Goal: Task Accomplishment & Management: Complete application form

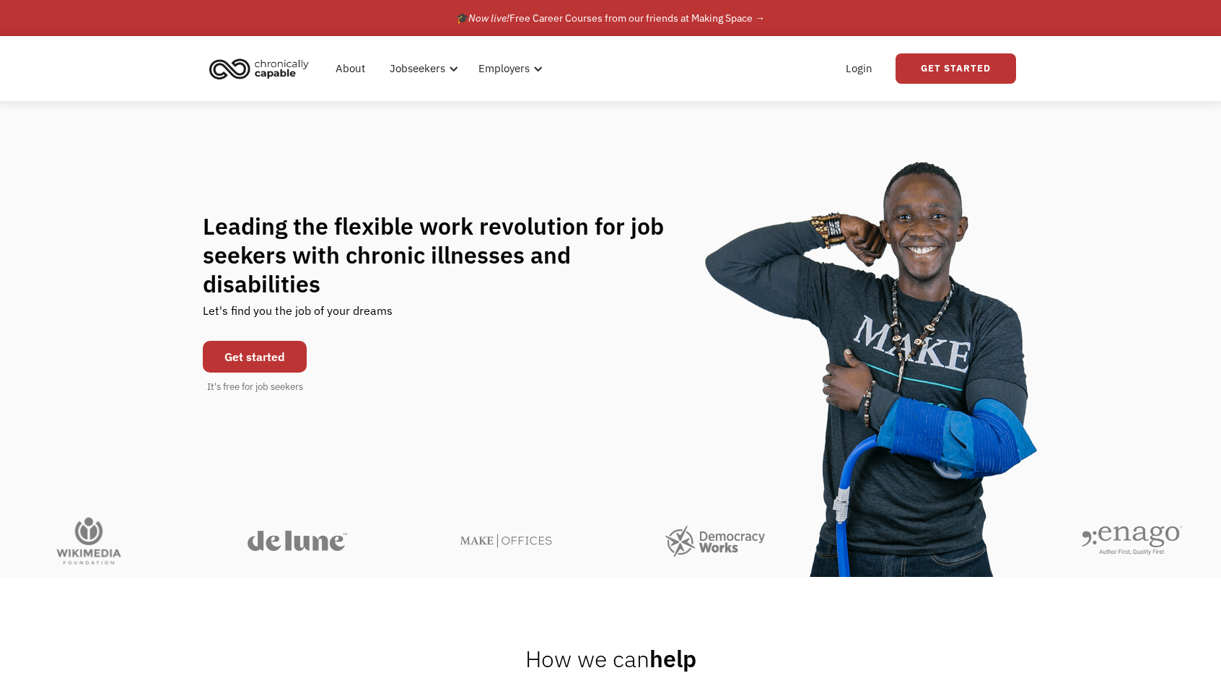
click at [235, 341] on link "Get started" at bounding box center [255, 357] width 104 height 32
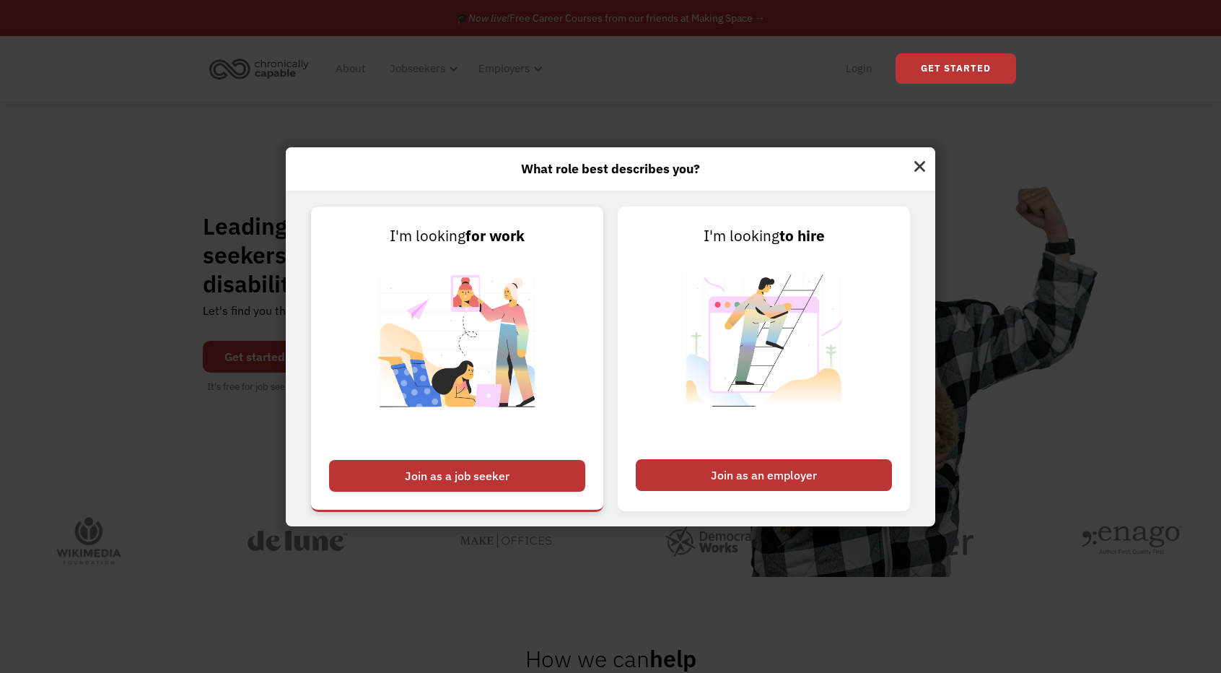
click at [520, 476] on div "Join as a job seeker" at bounding box center [457, 476] width 256 height 32
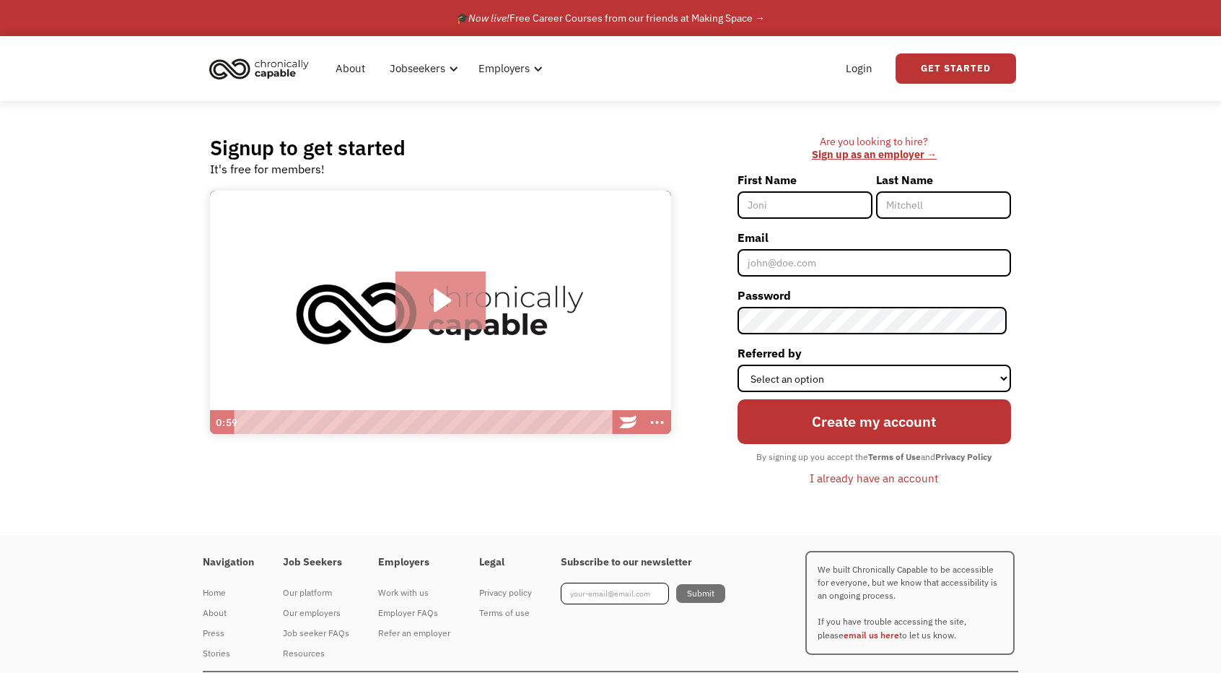
click at [445, 305] on icon "Play Video: Introducing Chronically Capable" at bounding box center [442, 300] width 17 height 23
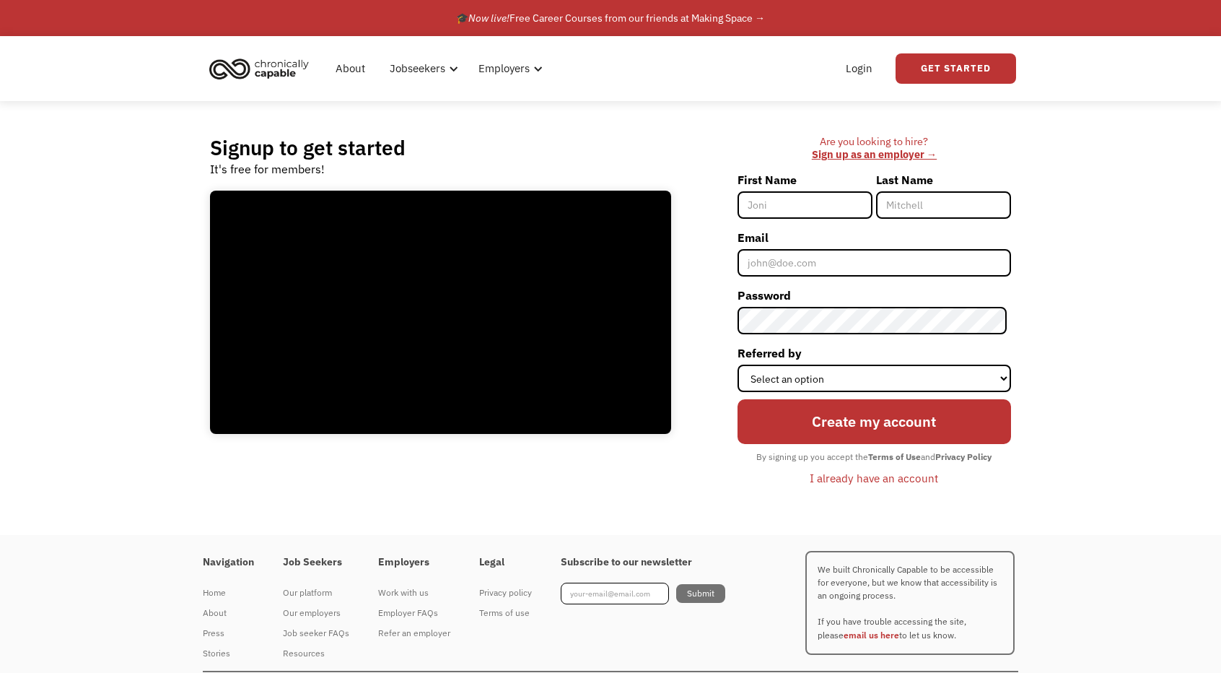
click at [641, 383] on div at bounding box center [440, 313] width 461 height 244
click at [862, 211] on input "First Name" at bounding box center [805, 204] width 135 height 27
type input "Mandy"
type input "[PERSON_NAME]"
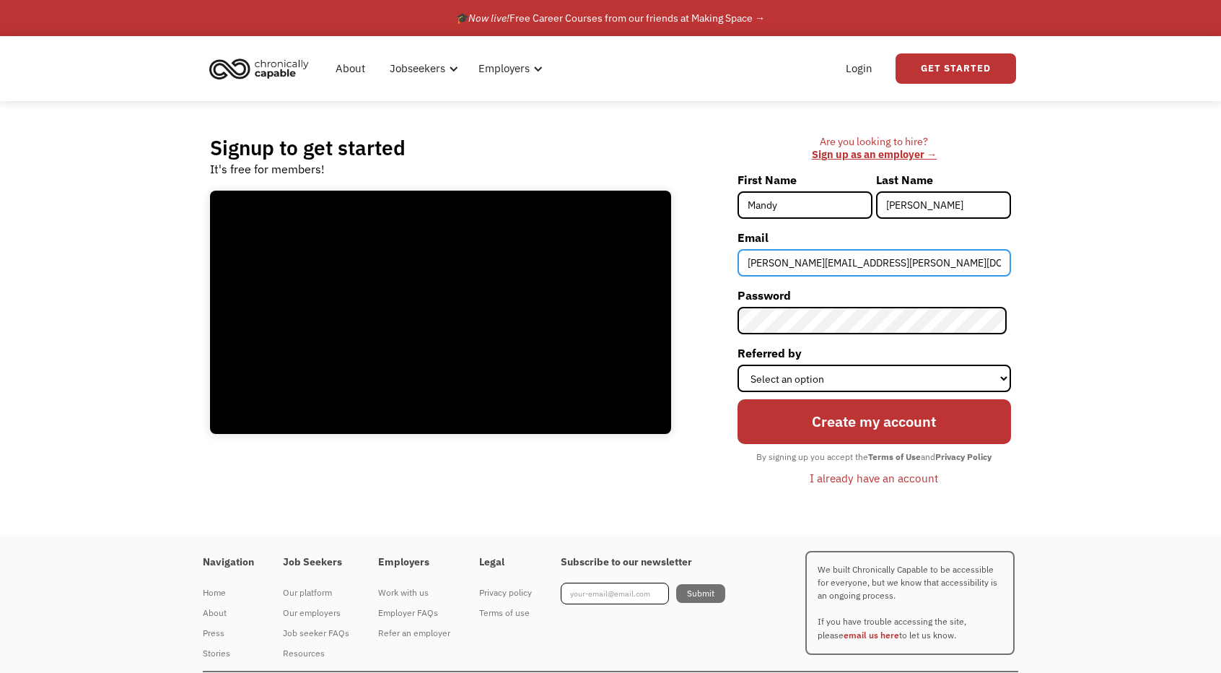
type input "[PERSON_NAME][EMAIL_ADDRESS][PERSON_NAME][DOMAIN_NAME]"
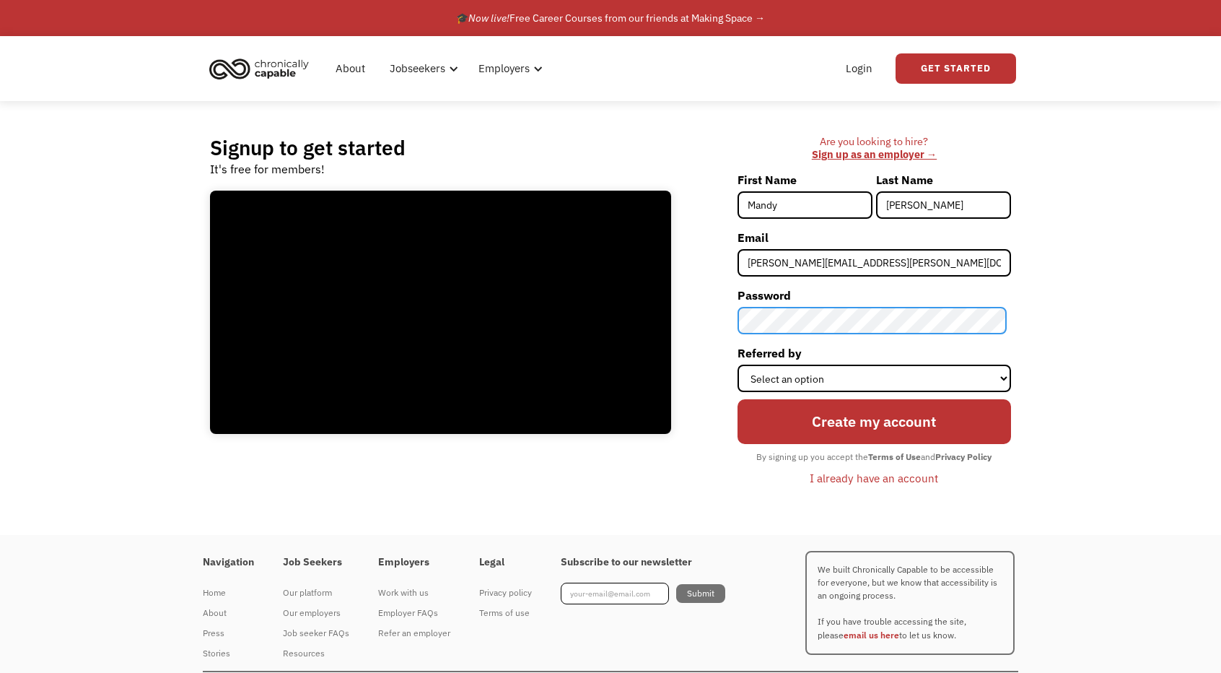
click at [741, 316] on div "Are you looking to hire? ‍ Sign up as an employer → First Name [PERSON_NAME] La…" at bounding box center [849, 318] width 326 height 367
click at [738, 399] on input "Create my account" at bounding box center [875, 421] width 274 height 44
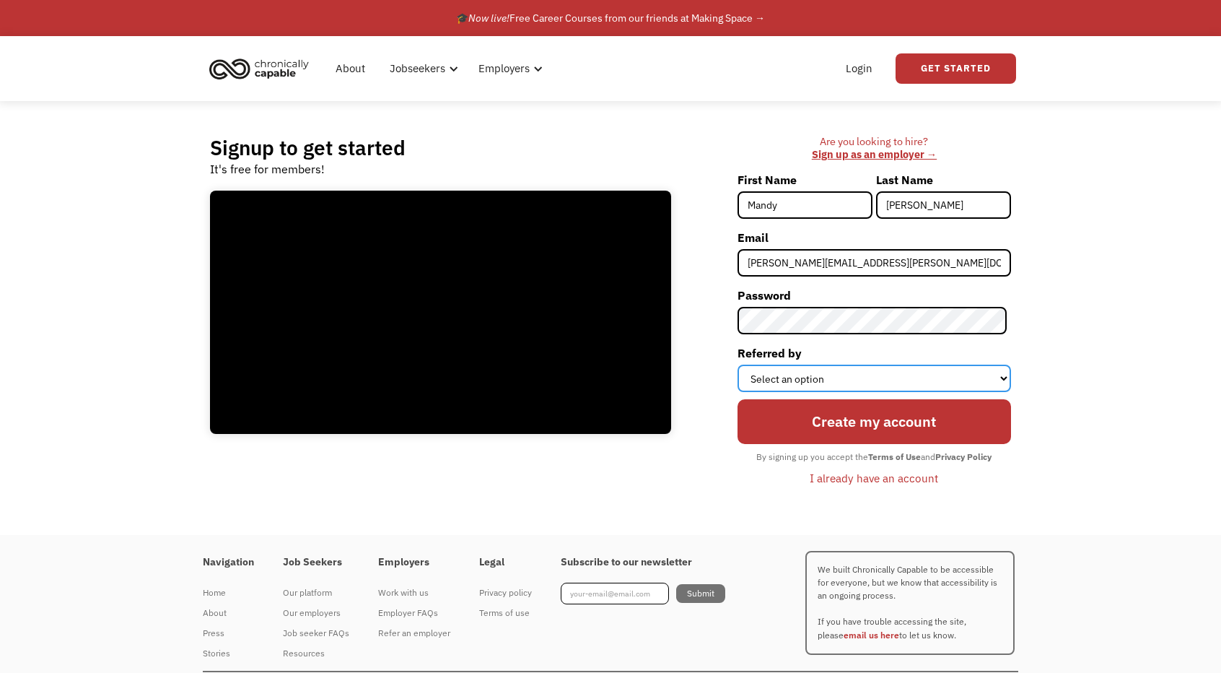
click at [899, 380] on select "Select an option Instagram Facebook Twitter Search Engine News Article Word of …" at bounding box center [875, 378] width 274 height 27
select select "News Article"
click at [741, 365] on select "Select an option Instagram Facebook Twitter Search Engine News Article Word of …" at bounding box center [875, 378] width 274 height 27
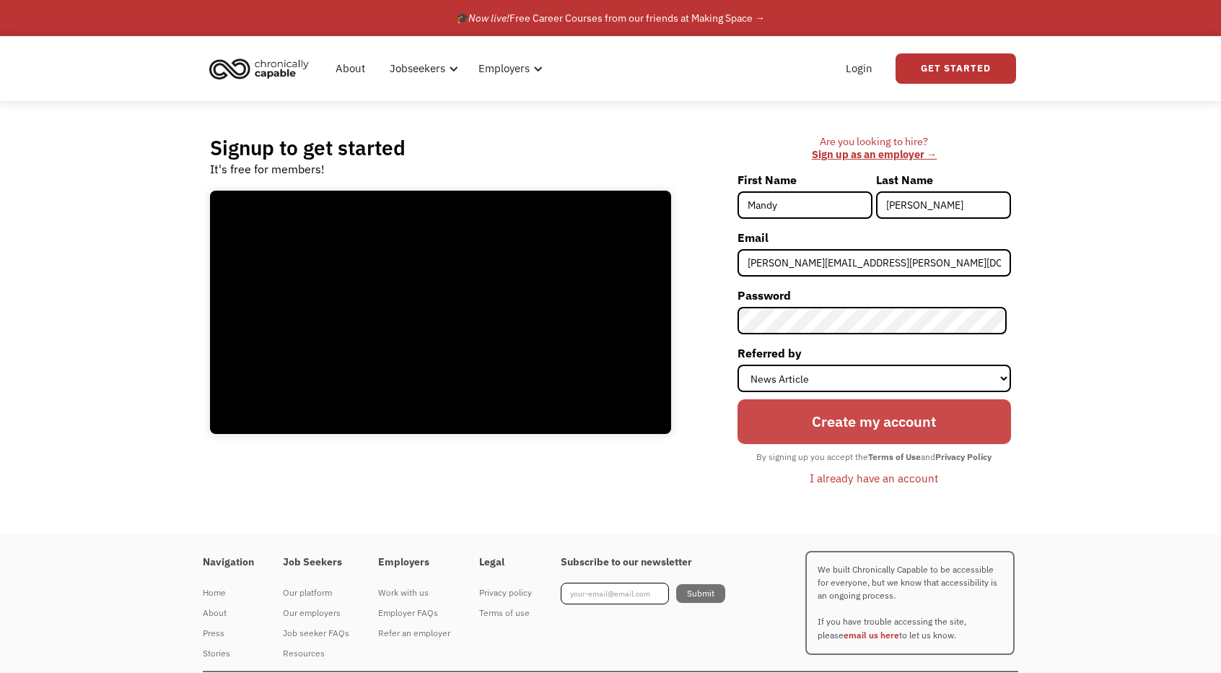
click at [886, 432] on input "Create my account" at bounding box center [875, 421] width 274 height 44
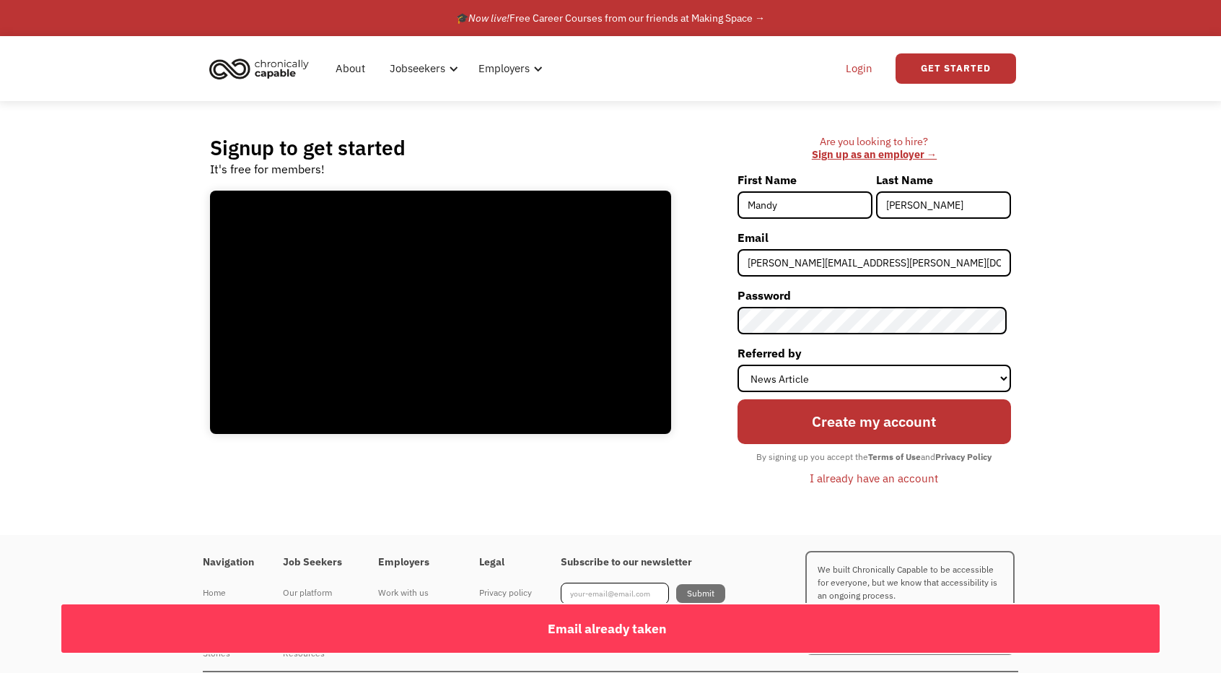
click at [866, 70] on link "Login" at bounding box center [859, 68] width 44 height 46
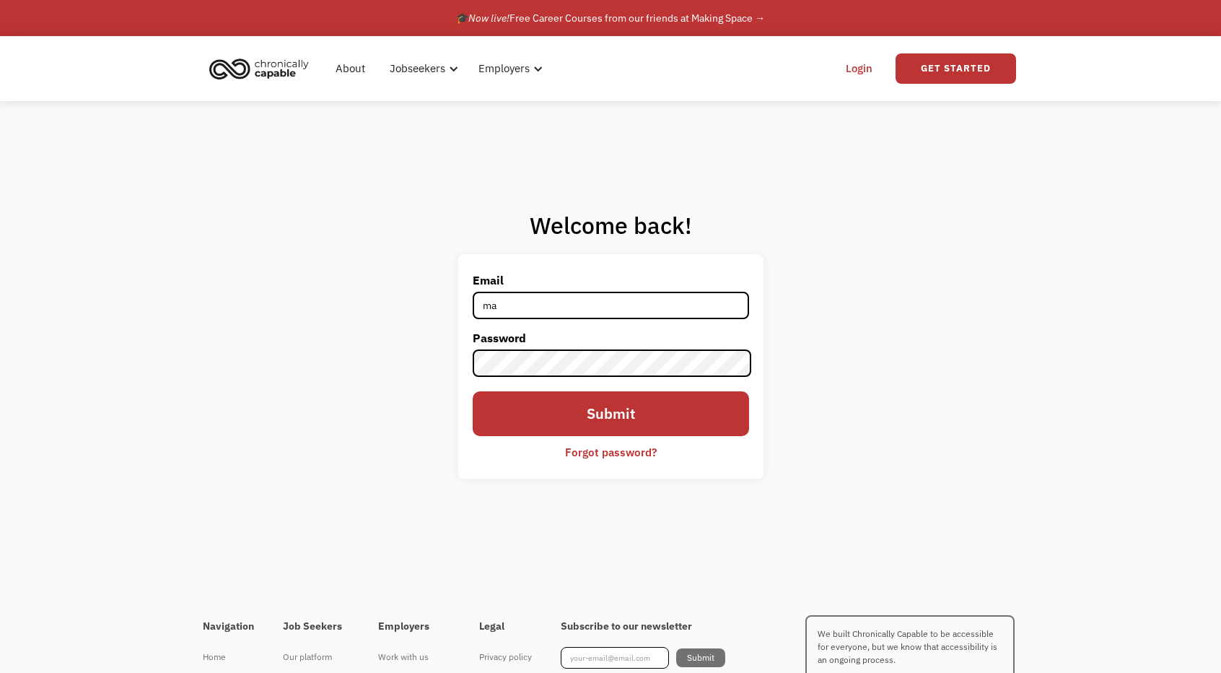
type input "[PERSON_NAME][EMAIL_ADDRESS][PERSON_NAME][DOMAIN_NAME]"
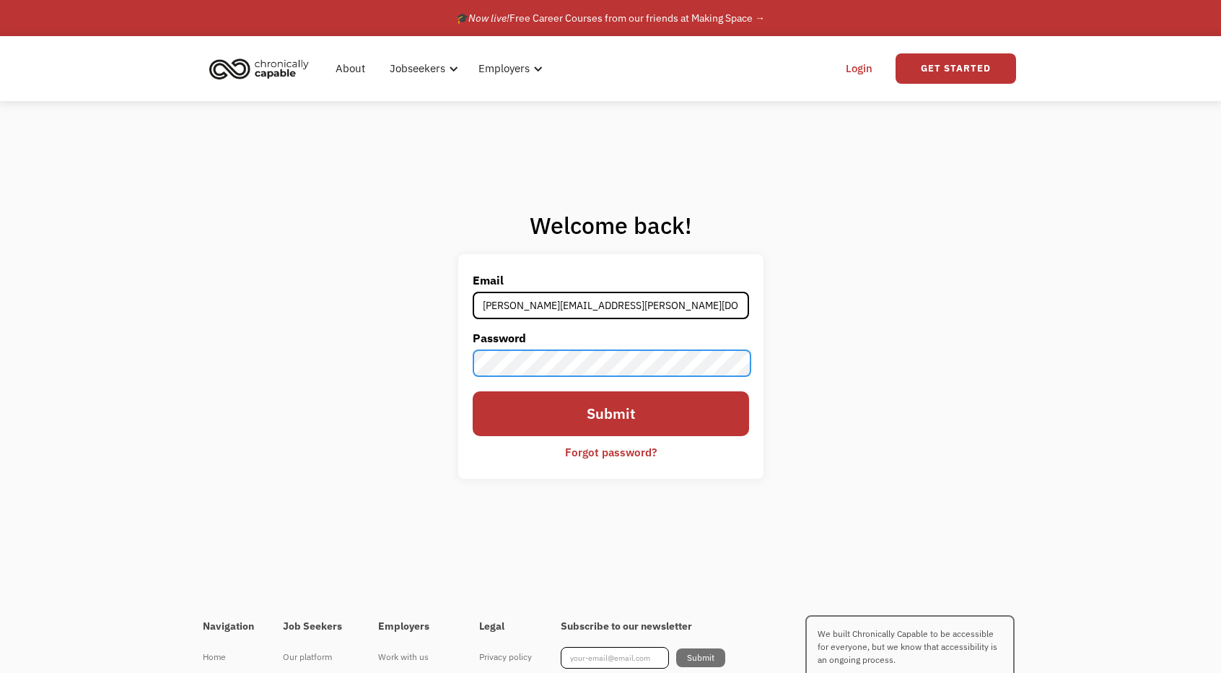
click at [473, 391] on input "Submit" at bounding box center [611, 413] width 276 height 44
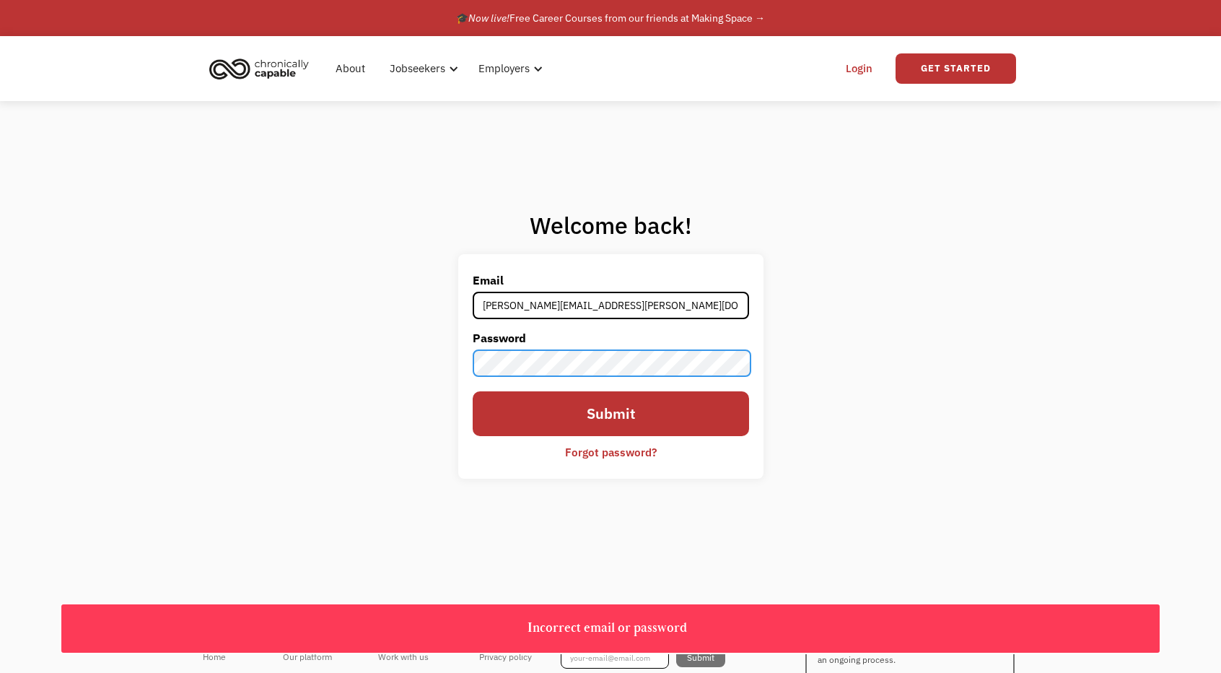
click at [433, 360] on div "Welcome back! Email mandy.esteban@yahoo.com Password Submit Forgot password? Th…" at bounding box center [610, 350] width 1221 height 498
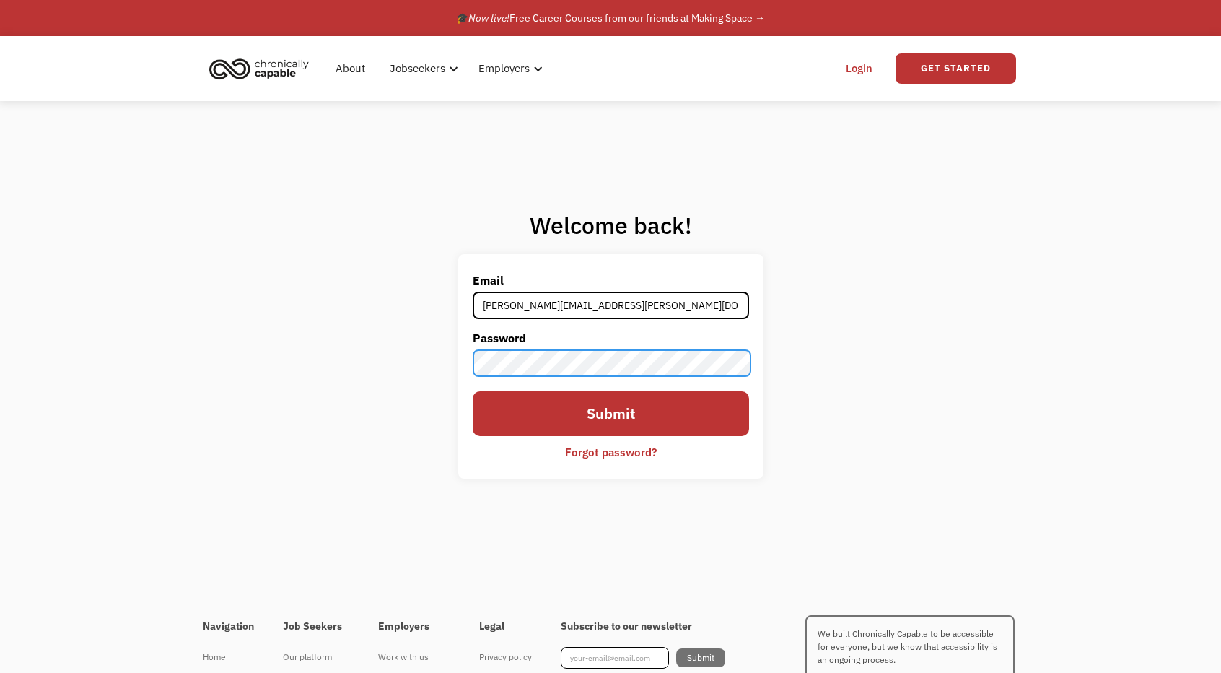
click at [473, 391] on input "Submit" at bounding box center [611, 413] width 276 height 44
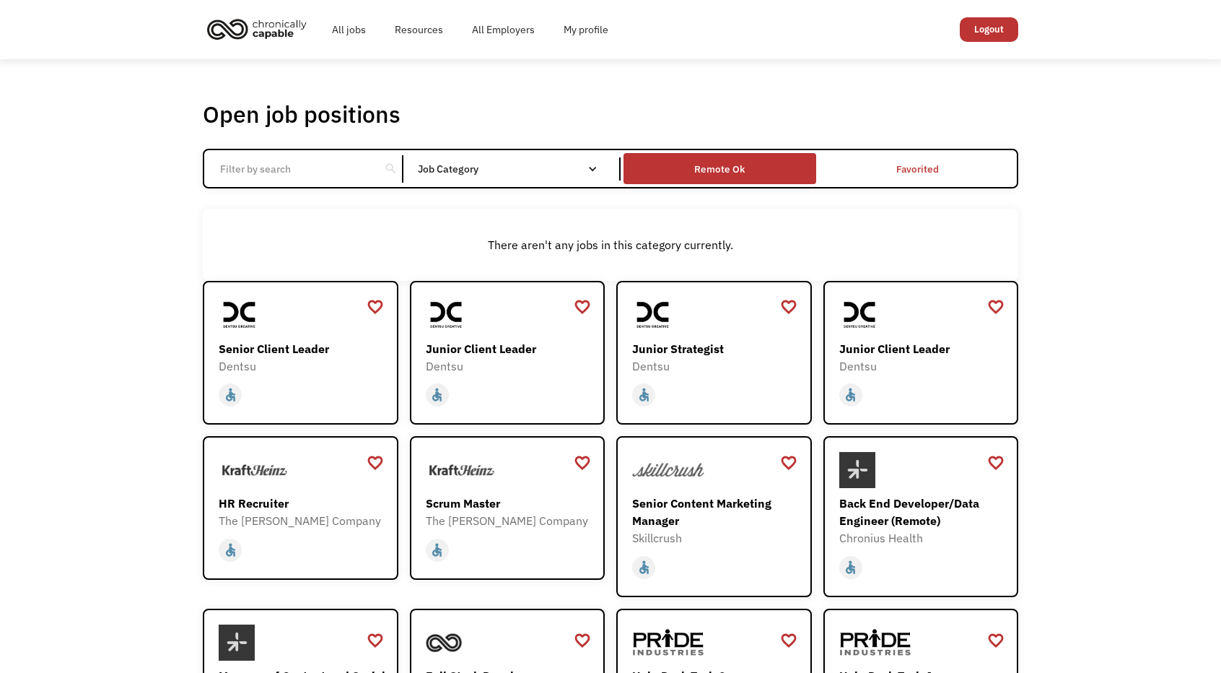
click at [721, 176] on div "Remote Ok" at bounding box center [719, 168] width 51 height 17
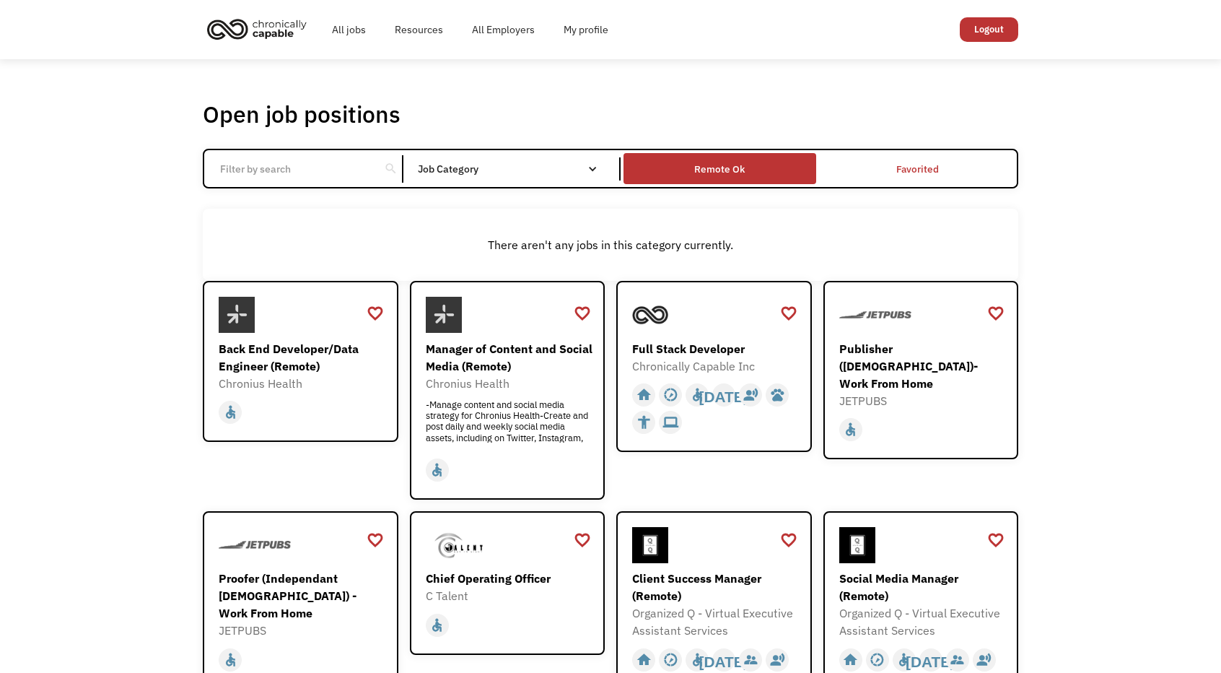
click at [730, 167] on div "Remote Ok" at bounding box center [719, 168] width 51 height 17
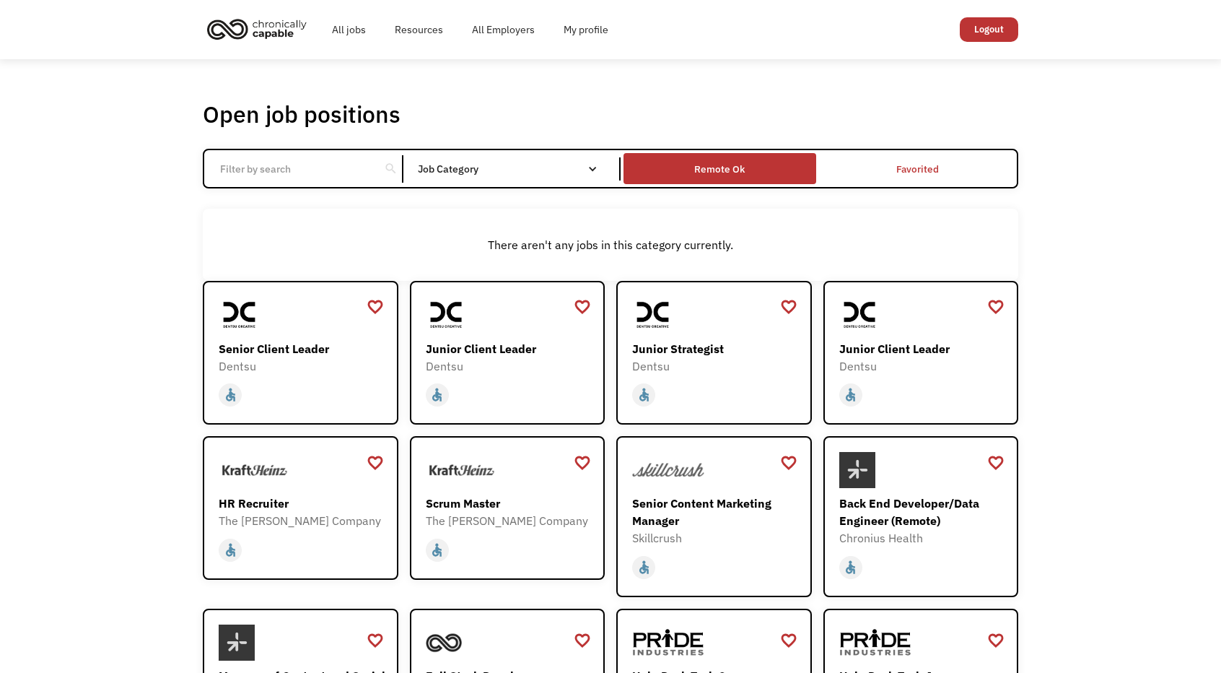
click at [715, 164] on div "Remote Ok" at bounding box center [719, 168] width 51 height 17
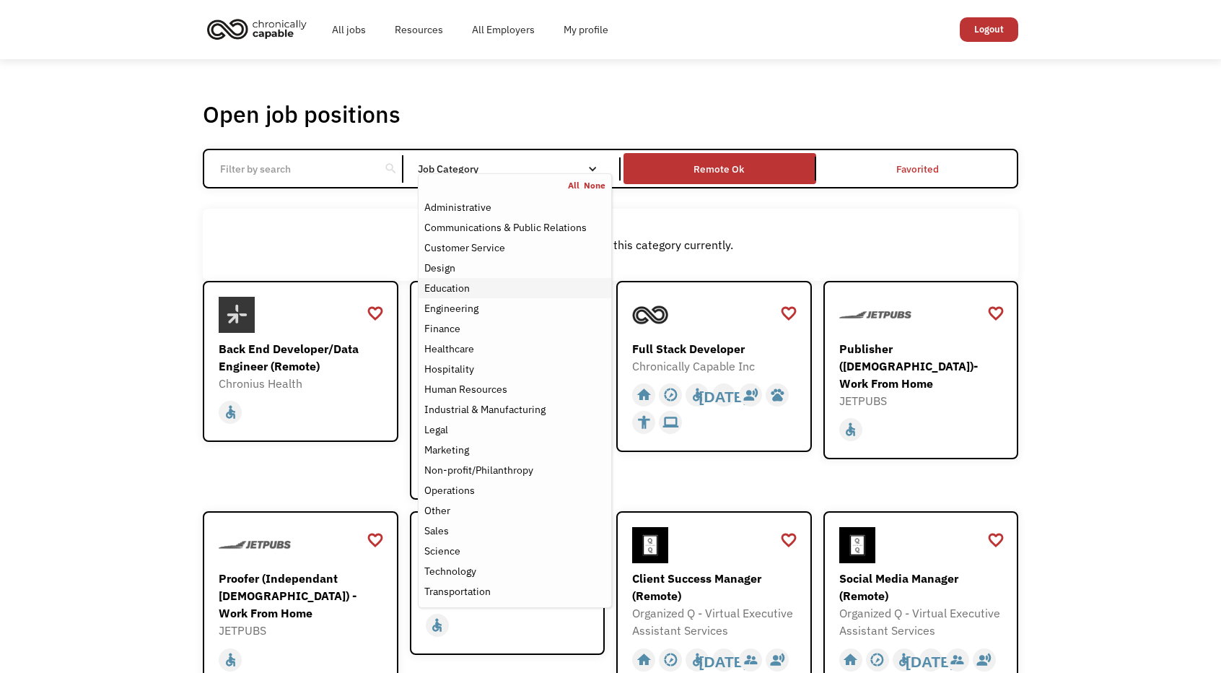
click at [520, 285] on div "Education" at bounding box center [514, 287] width 181 height 17
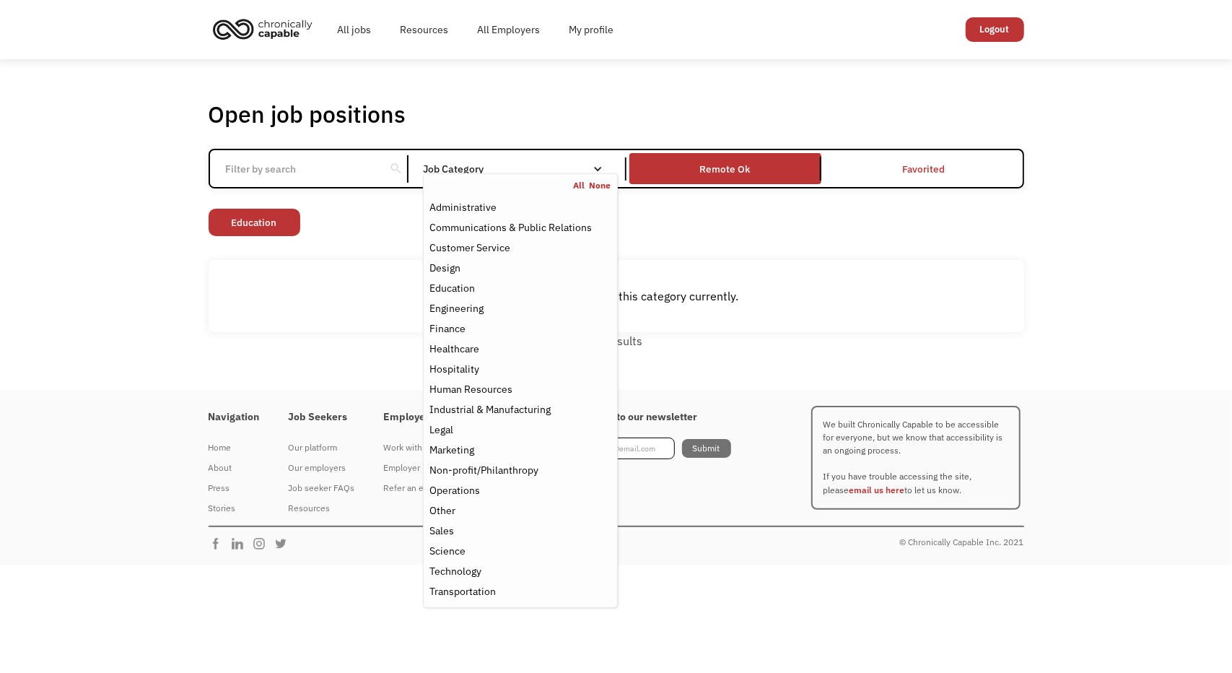
click at [671, 251] on div "Open job positions You have X liked items Search search Filter by category Admi…" at bounding box center [617, 225] width 816 height 250
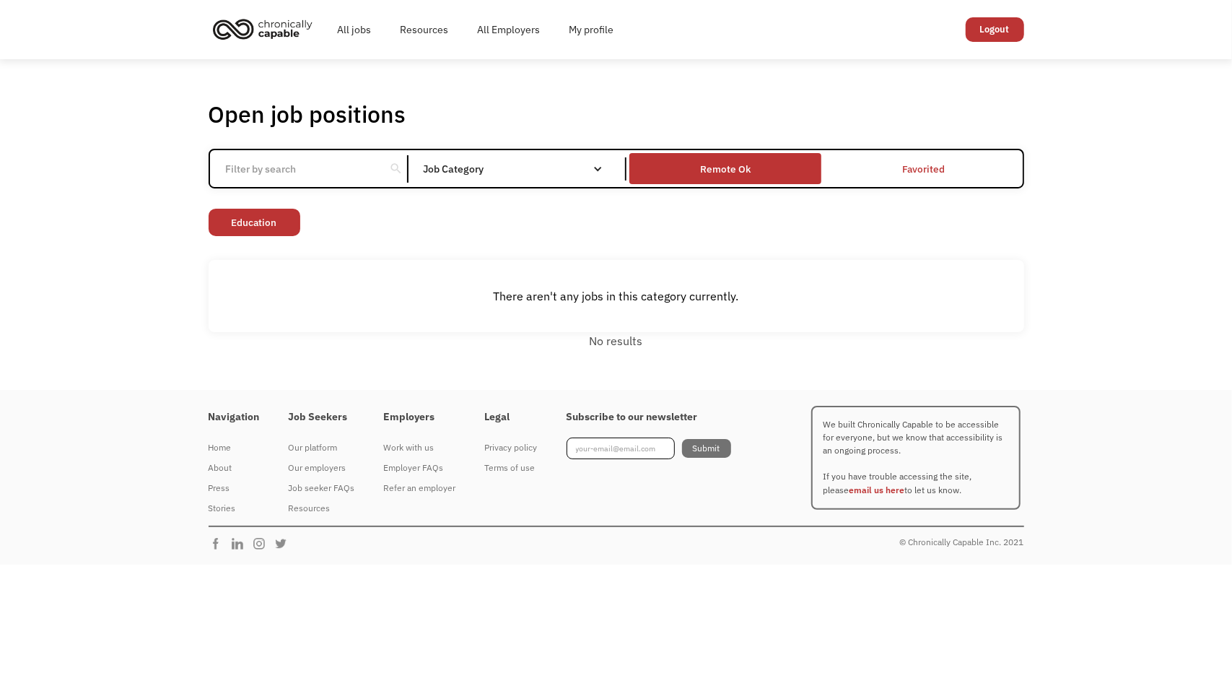
click at [733, 174] on div "Remote Ok" at bounding box center [725, 168] width 51 height 17
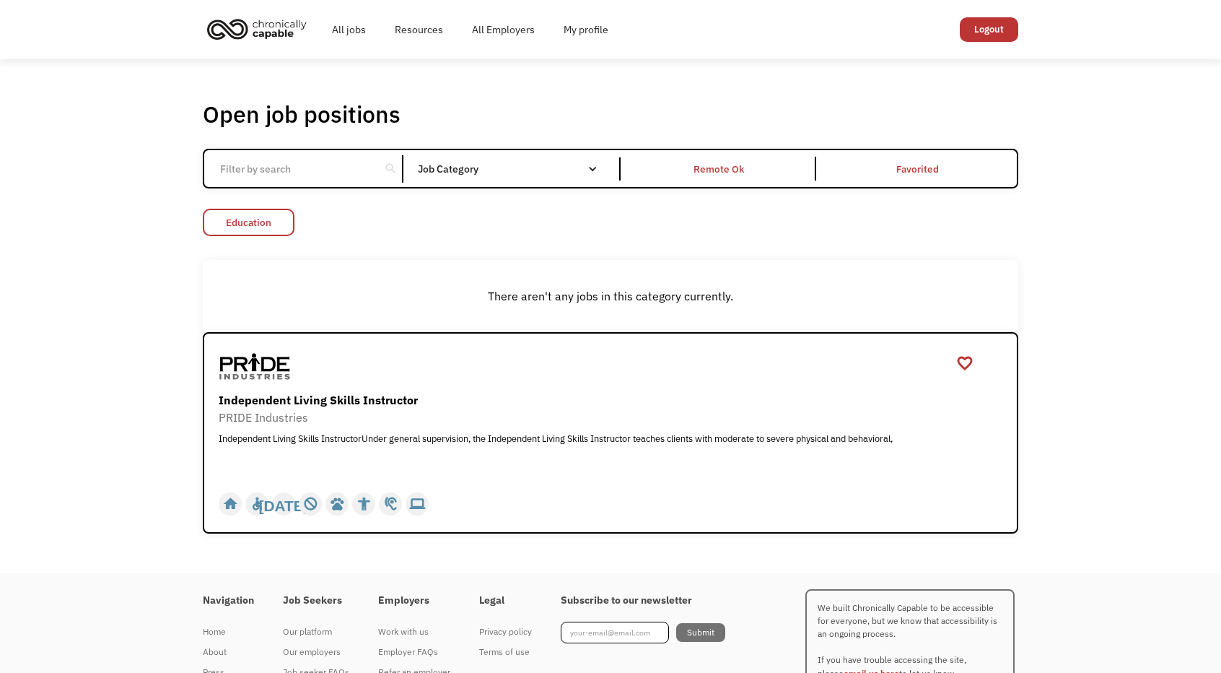
click at [284, 229] on link "Education" at bounding box center [249, 222] width 92 height 27
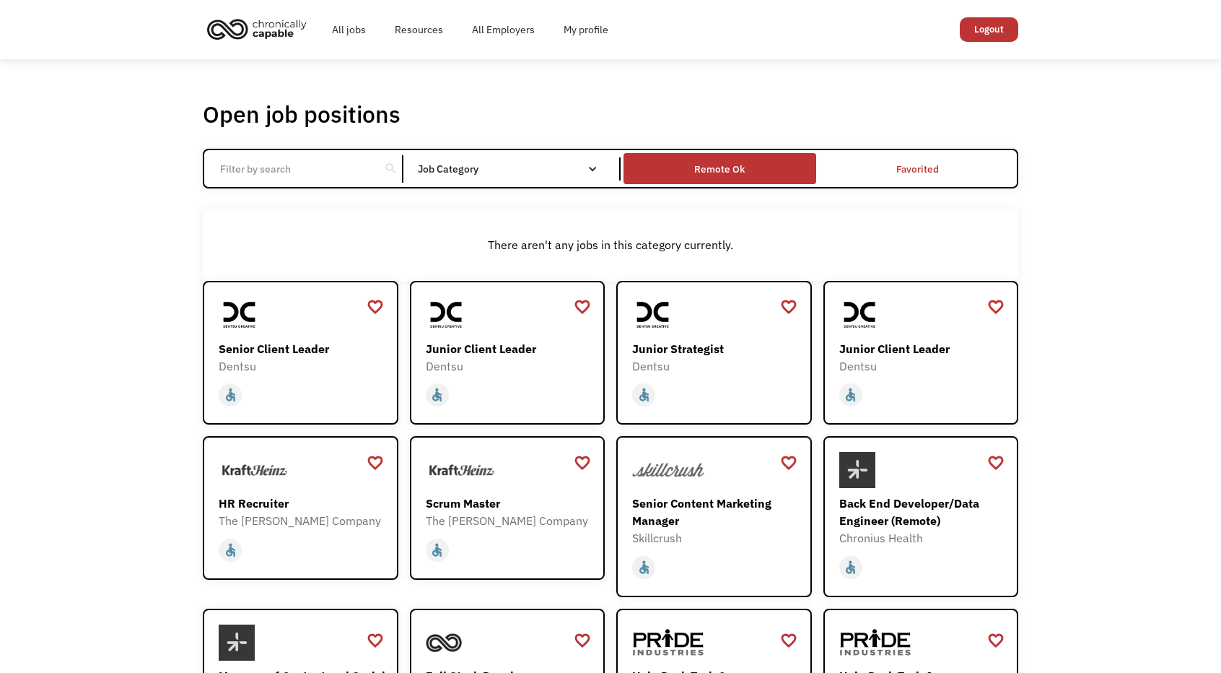
click at [692, 171] on div "Remote Ok" at bounding box center [720, 169] width 192 height 25
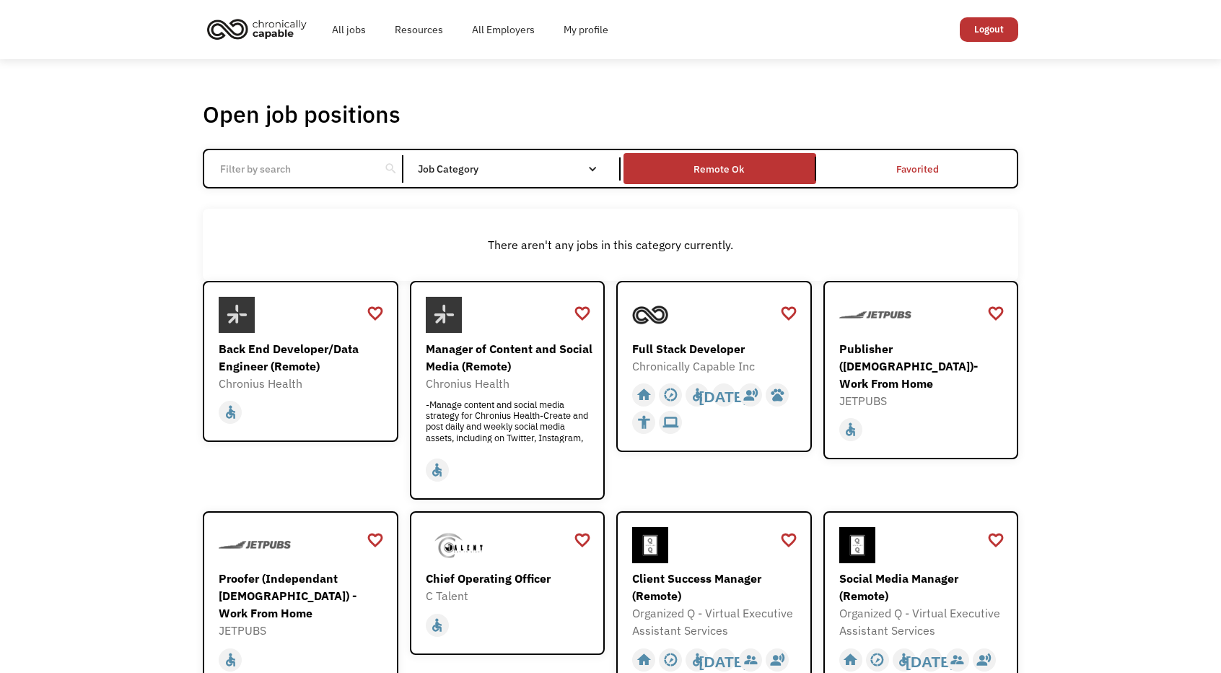
click at [345, 162] on input "Email Form" at bounding box center [292, 168] width 161 height 27
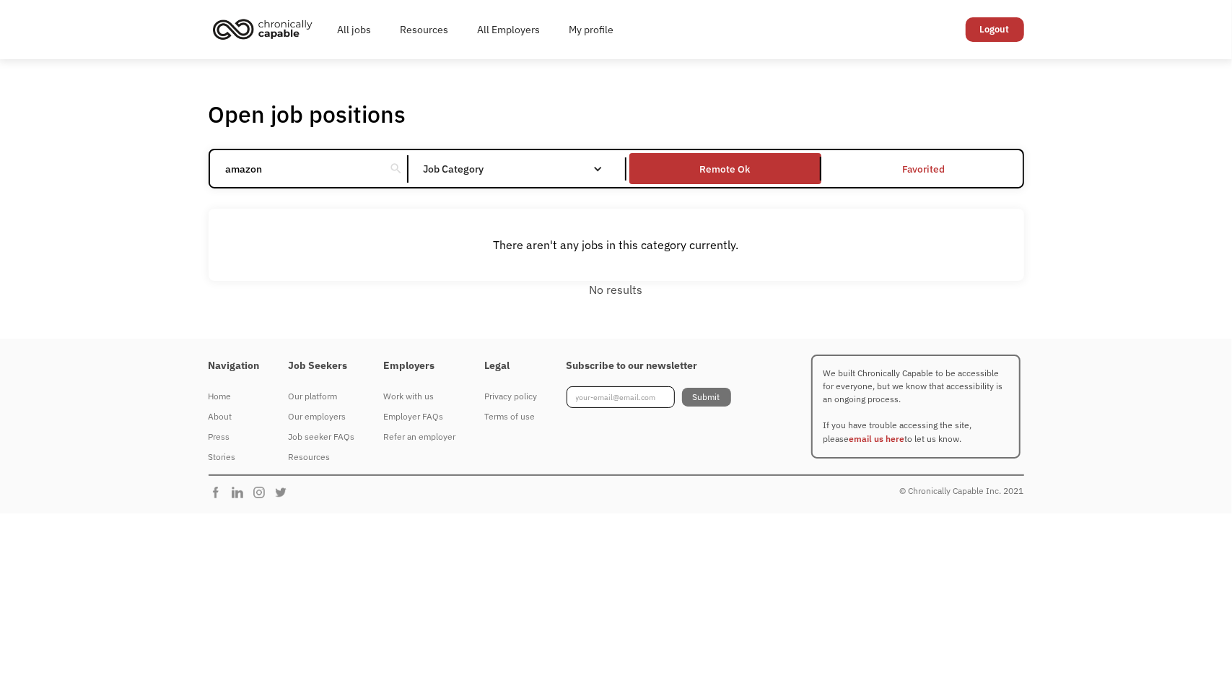
type input "amazon"
